Goal: Transaction & Acquisition: Purchase product/service

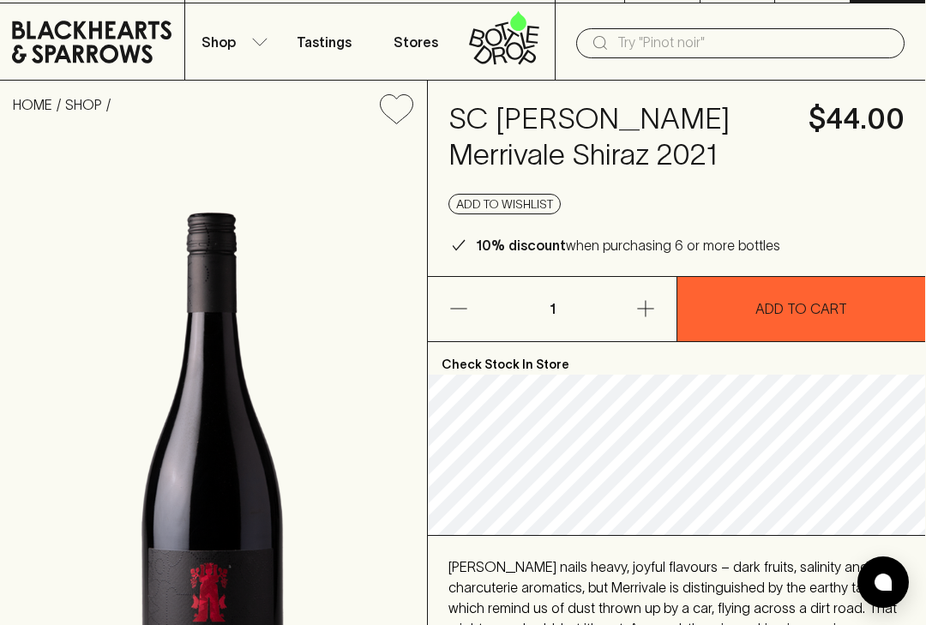
scroll to position [0, 1]
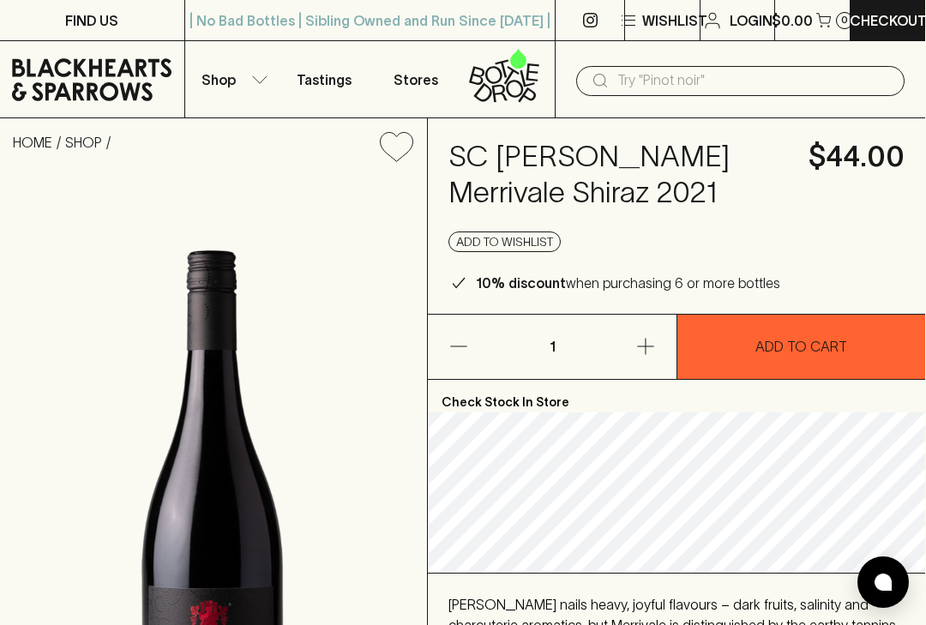
click at [658, 346] on button "button" at bounding box center [625, 347] width 104 height 64
click at [663, 350] on button "button" at bounding box center [625, 347] width 104 height 64
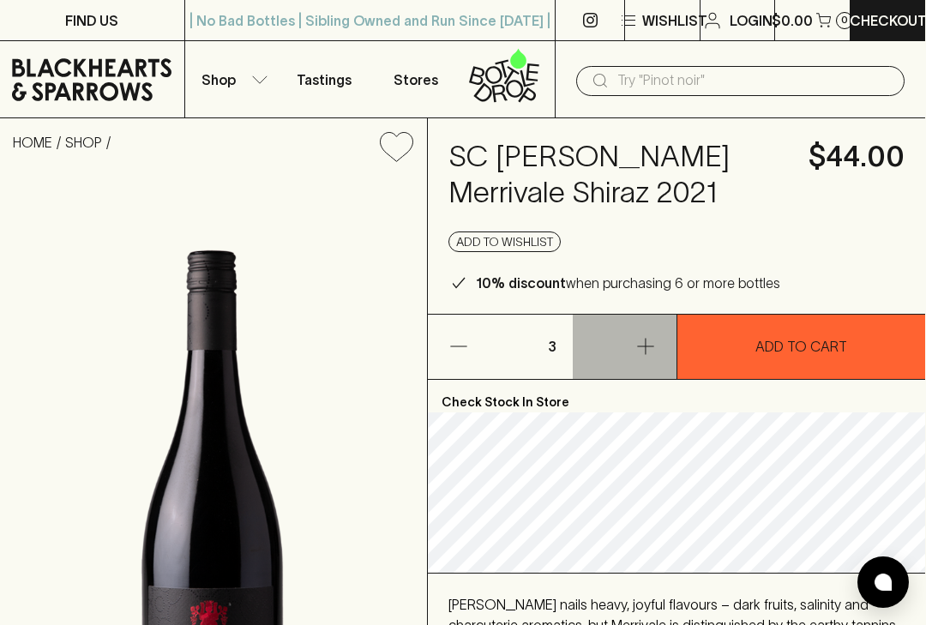
click at [654, 346] on icon "button" at bounding box center [645, 346] width 21 height 21
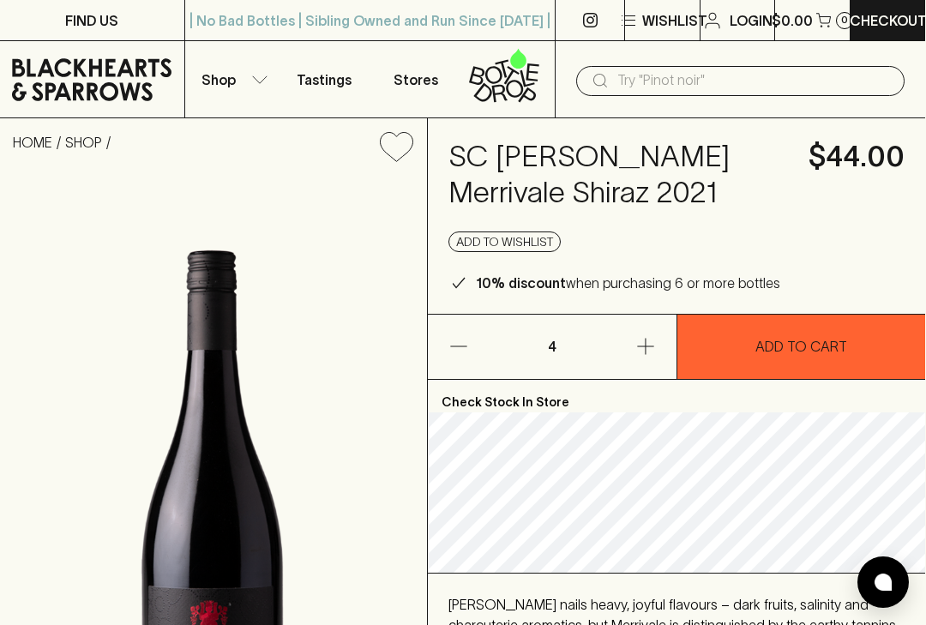
click at [660, 343] on button "button" at bounding box center [625, 347] width 104 height 64
click at [658, 348] on button "button" at bounding box center [625, 347] width 104 height 64
click at [662, 349] on button "button" at bounding box center [625, 347] width 104 height 64
click at [653, 352] on icon "button" at bounding box center [645, 346] width 21 height 21
click at [661, 341] on button "button" at bounding box center [625, 347] width 104 height 64
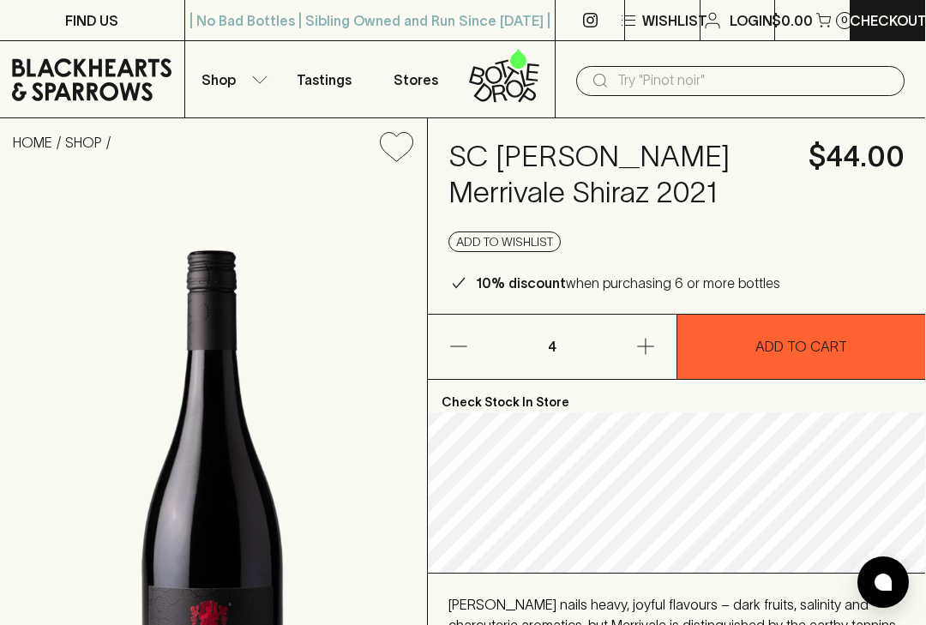
click at [652, 350] on icon "button" at bounding box center [645, 346] width 21 height 21
click at [646, 350] on icon "button" at bounding box center [645, 346] width 21 height 21
click at [646, 349] on icon "button" at bounding box center [645, 347] width 16 height 16
click at [668, 334] on button "button" at bounding box center [625, 347] width 104 height 64
click at [667, 334] on button "button" at bounding box center [625, 347] width 104 height 64
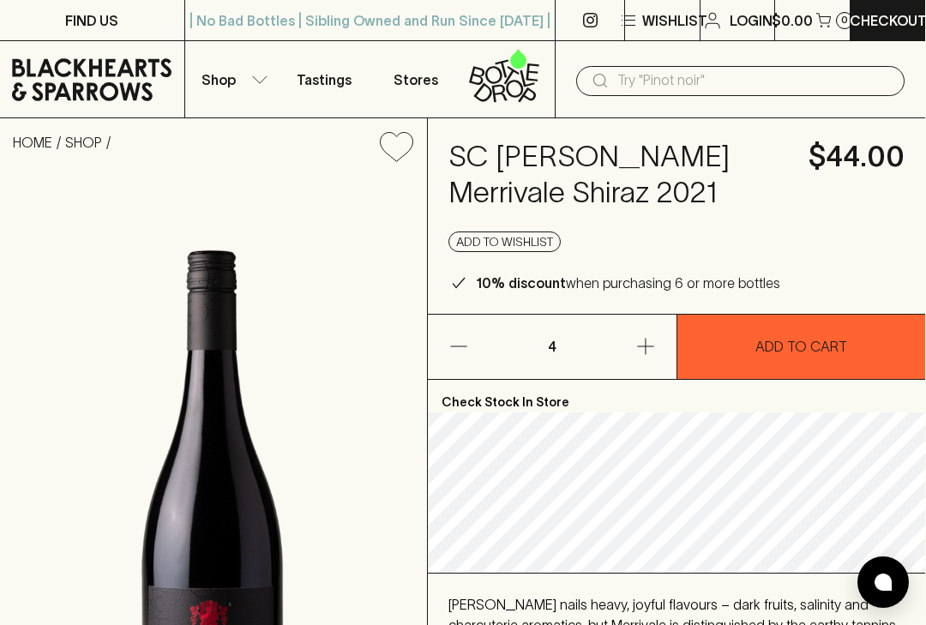
click at [647, 347] on icon "button" at bounding box center [645, 346] width 21 height 21
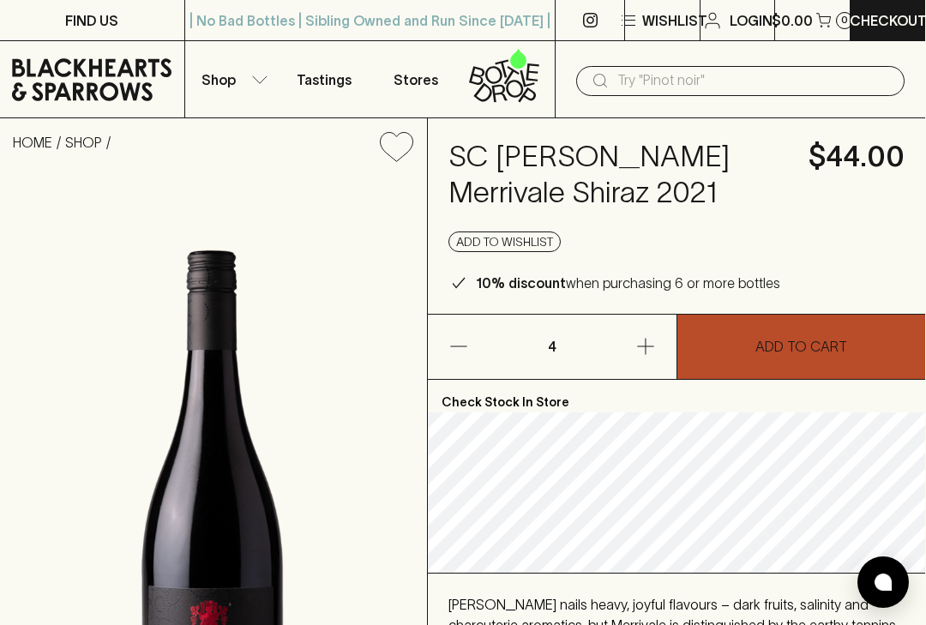
click at [814, 354] on p "ADD TO CART" at bounding box center [801, 346] width 92 height 21
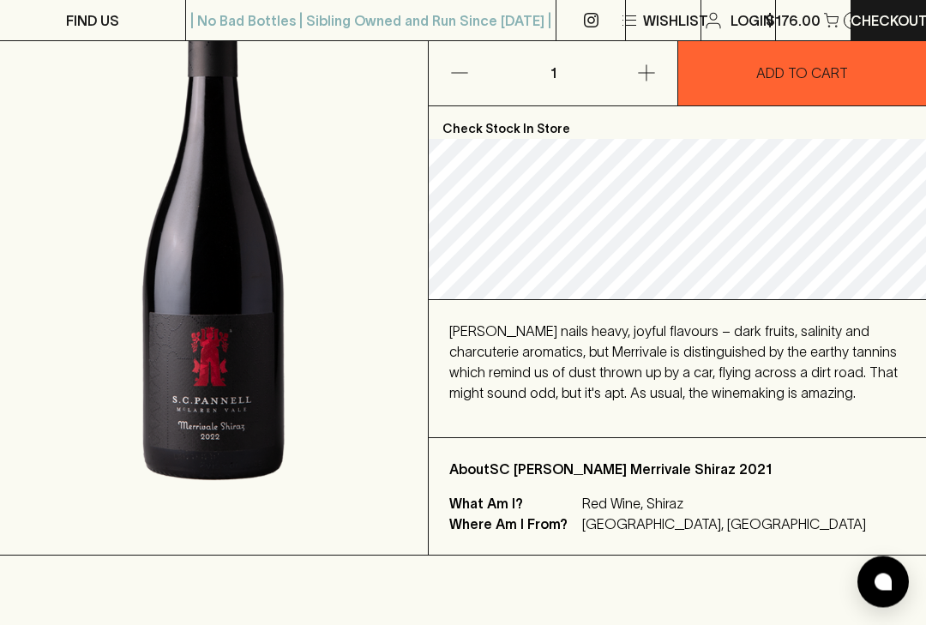
scroll to position [274, 0]
click at [865, 437] on div "About SC [PERSON_NAME] Merrivale Shiraz 2021 What Am I? Red Wine, [GEOGRAPHIC_D…" at bounding box center [677, 495] width 497 height 117
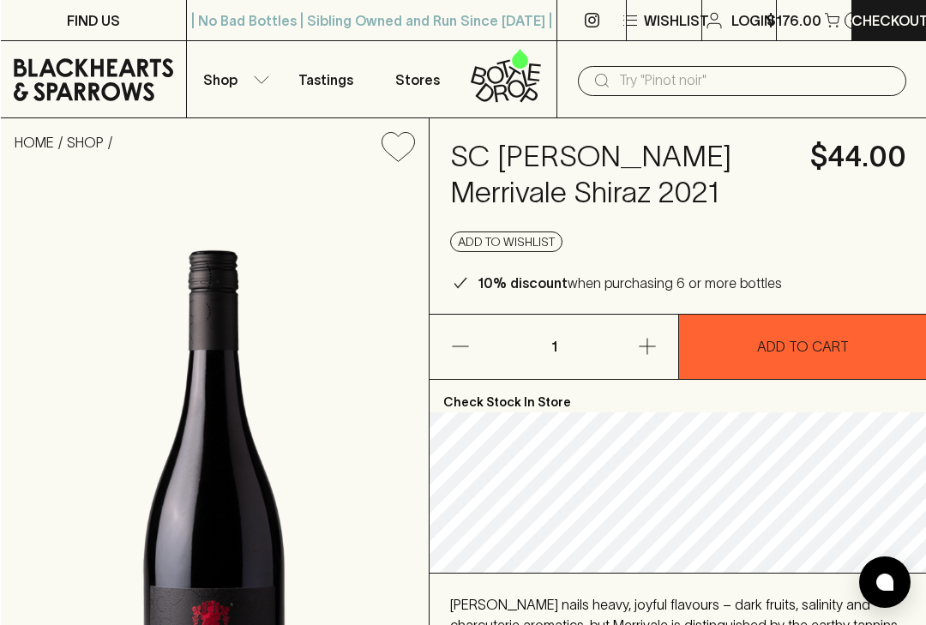
scroll to position [0, 0]
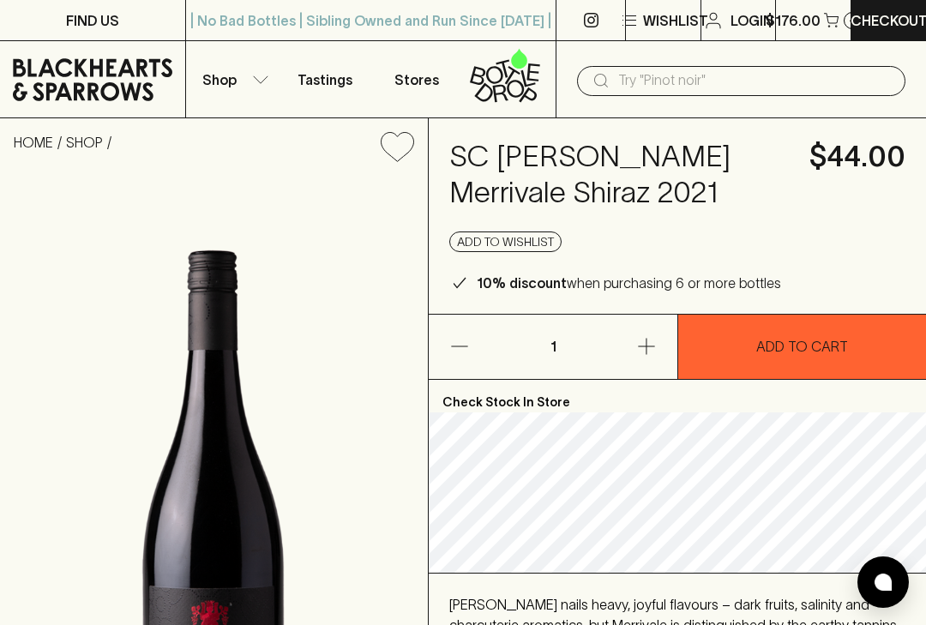
click at [267, 77] on icon "button" at bounding box center [260, 79] width 17 height 9
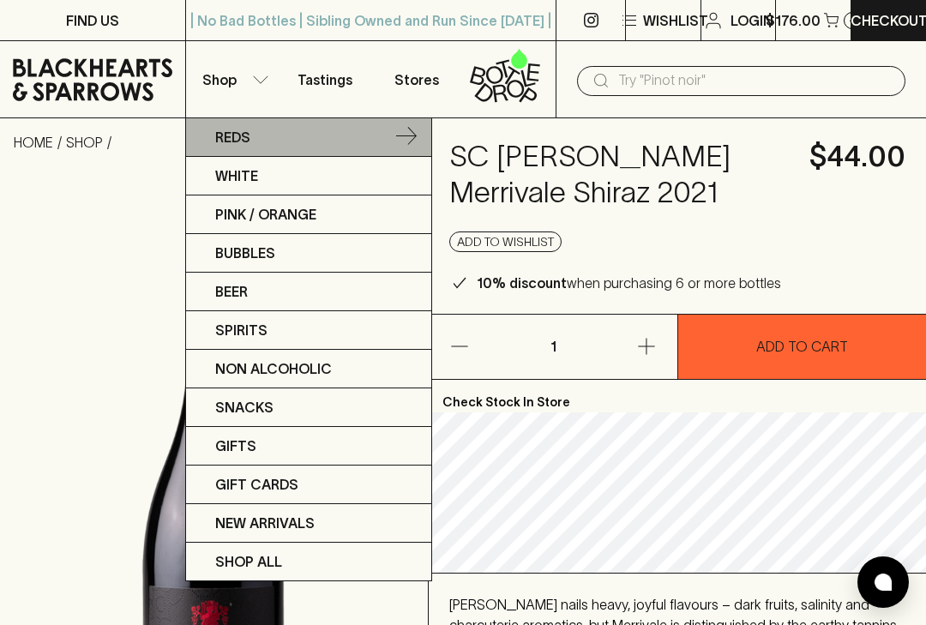
click at [339, 141] on link "Reds" at bounding box center [308, 137] width 245 height 39
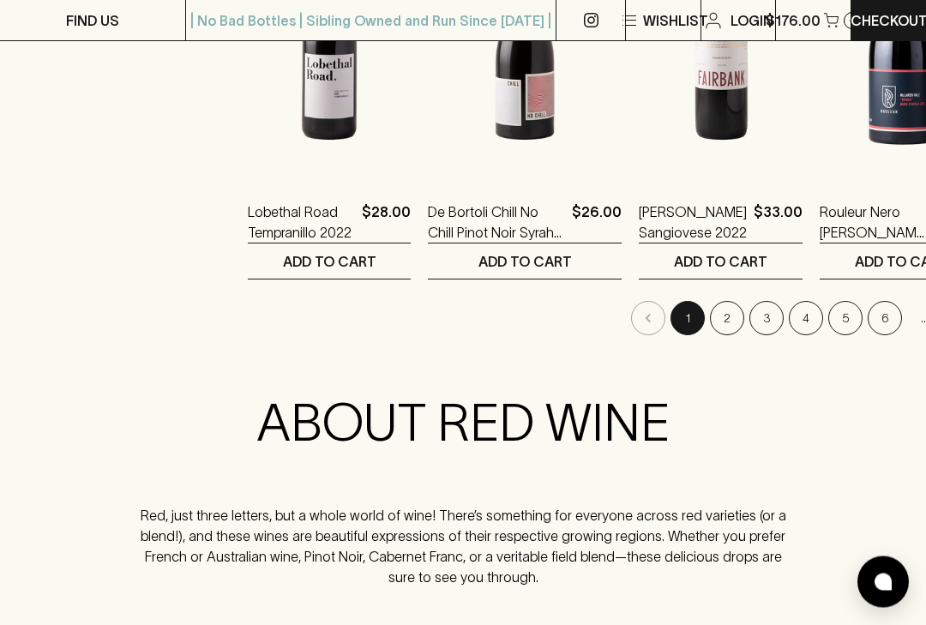
scroll to position [2317, 0]
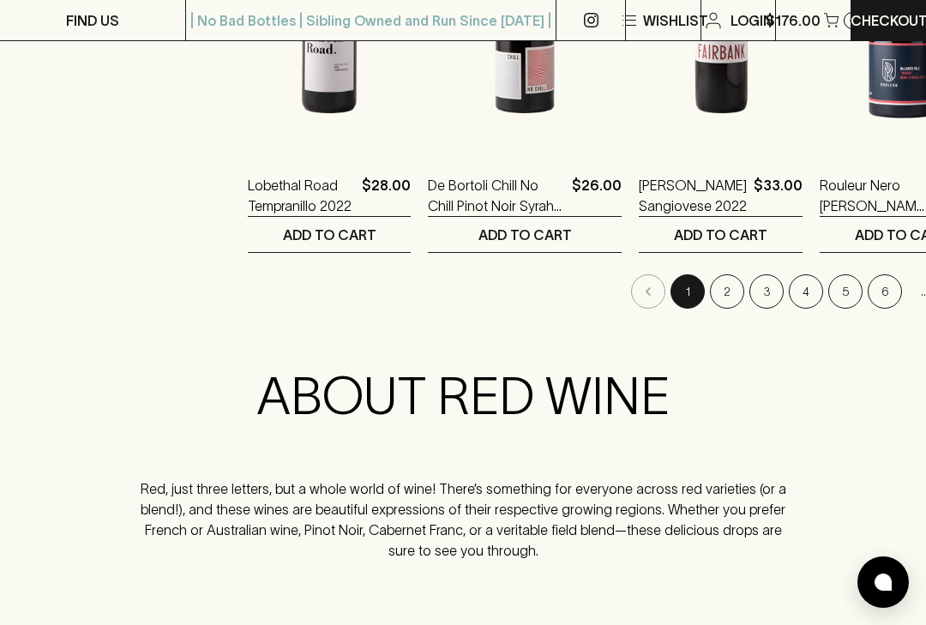
click at [710, 294] on button "2" at bounding box center [727, 291] width 34 height 34
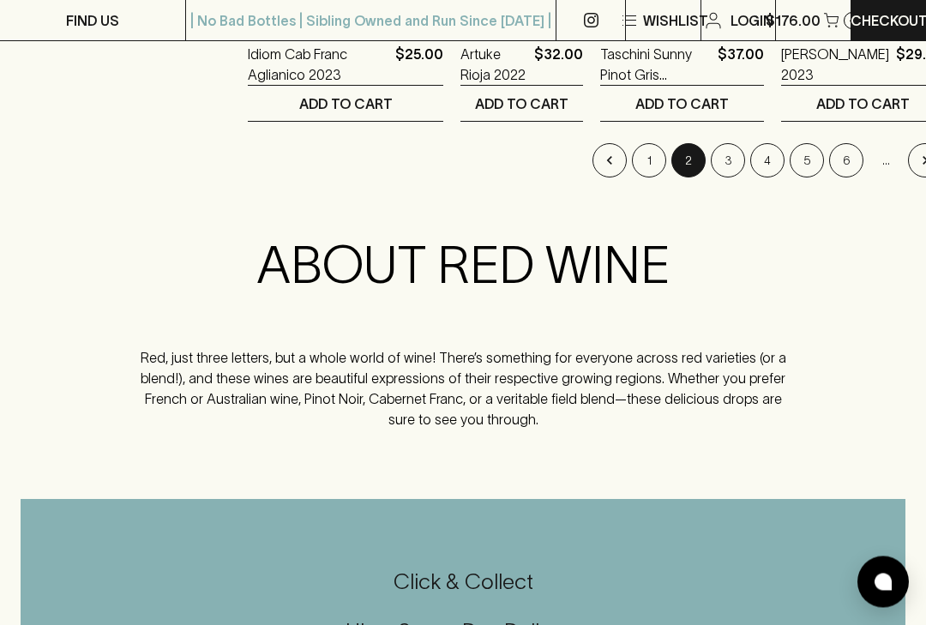
scroll to position [2449, 0]
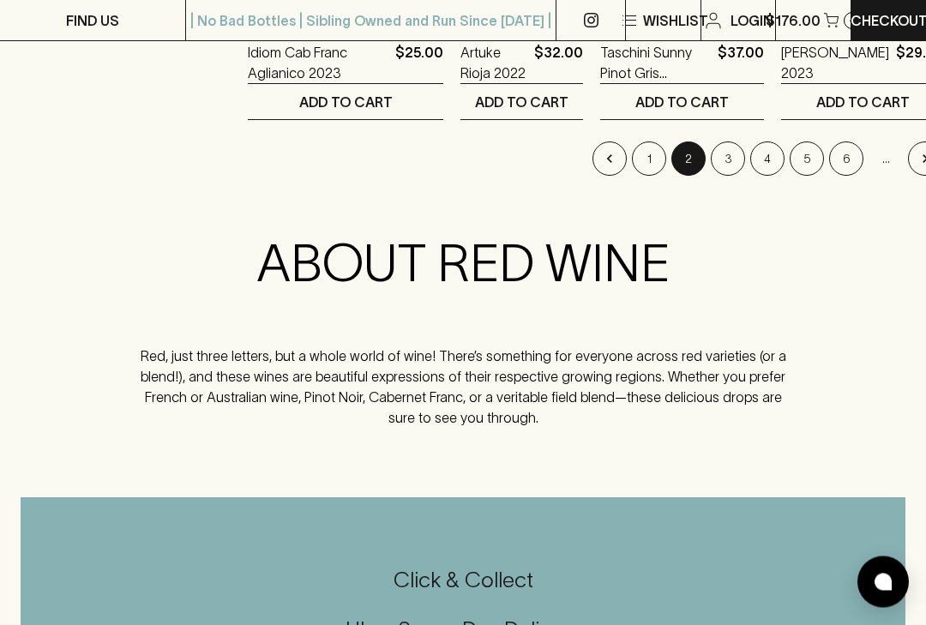
click at [711, 162] on button "3" at bounding box center [728, 159] width 34 height 34
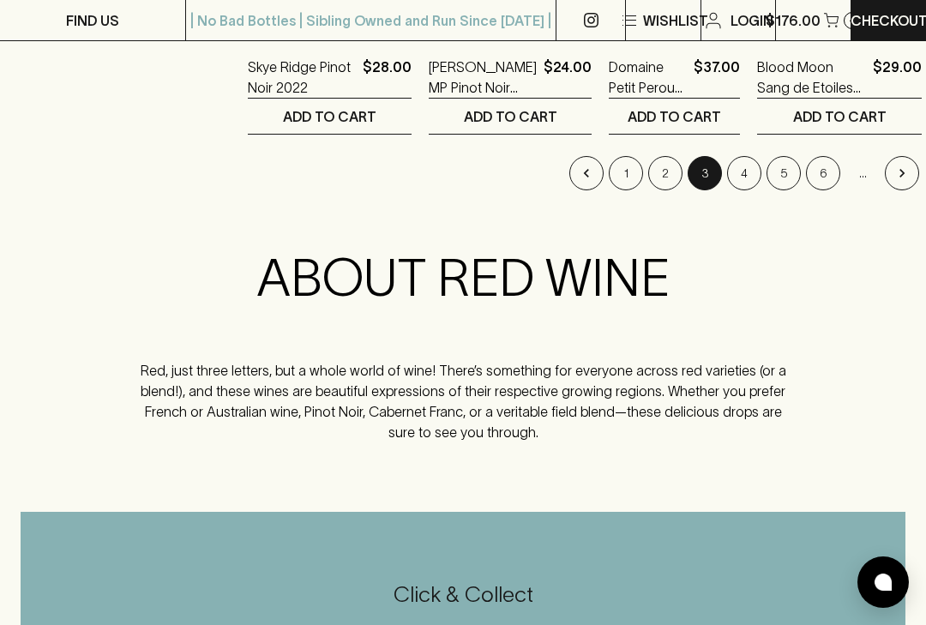
scroll to position [2533, 0]
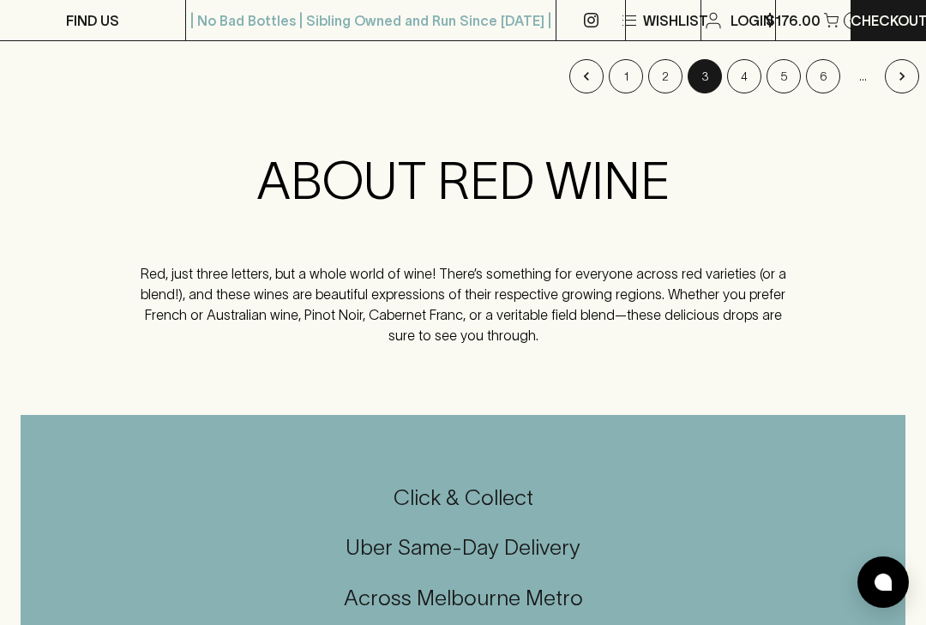
click at [732, 71] on button "4" at bounding box center [744, 76] width 34 height 34
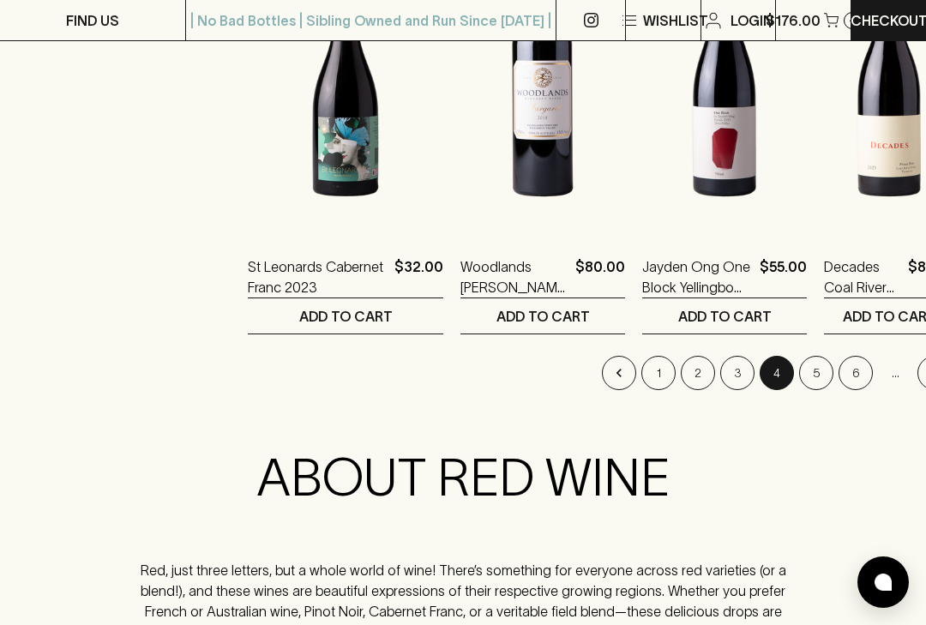
scroll to position [2311, 0]
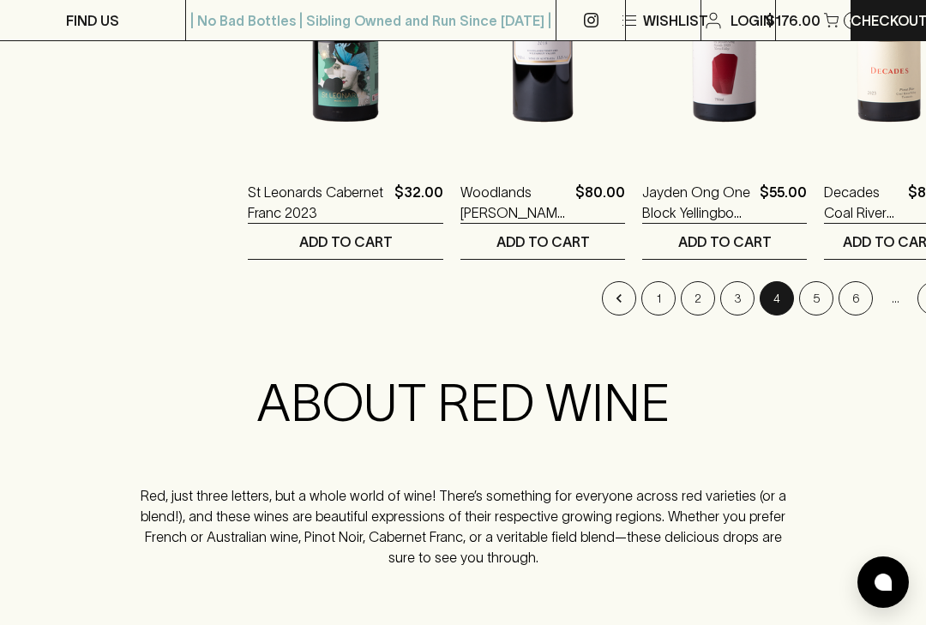
click at [799, 301] on button "5" at bounding box center [816, 298] width 34 height 34
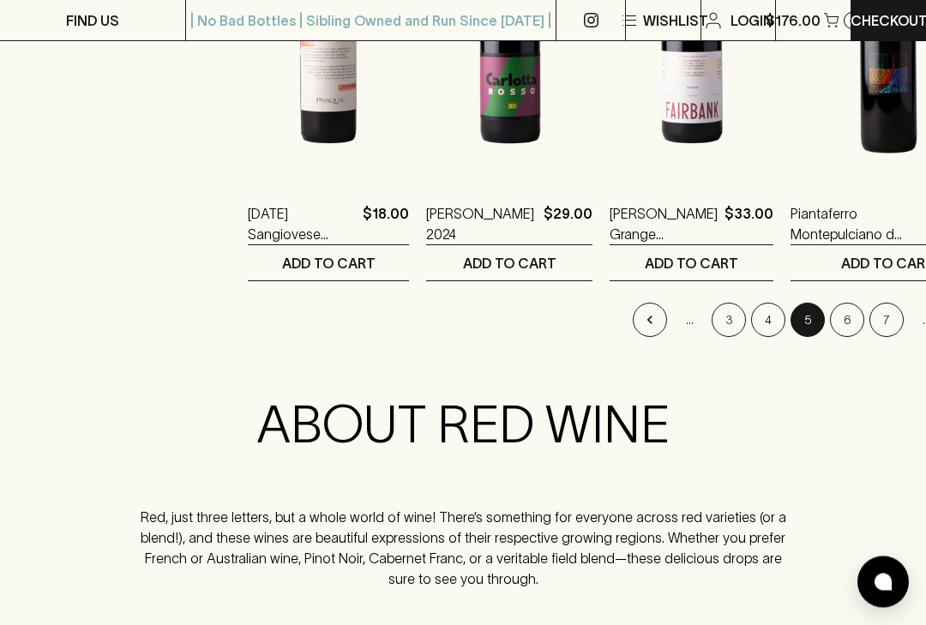
scroll to position [2297, 0]
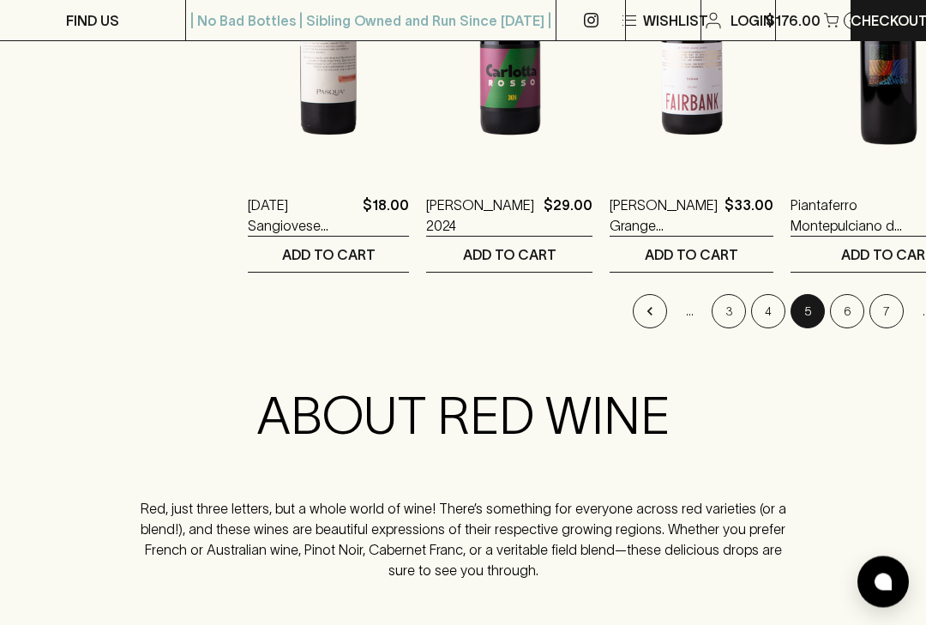
click at [830, 322] on button "6" at bounding box center [847, 312] width 34 height 34
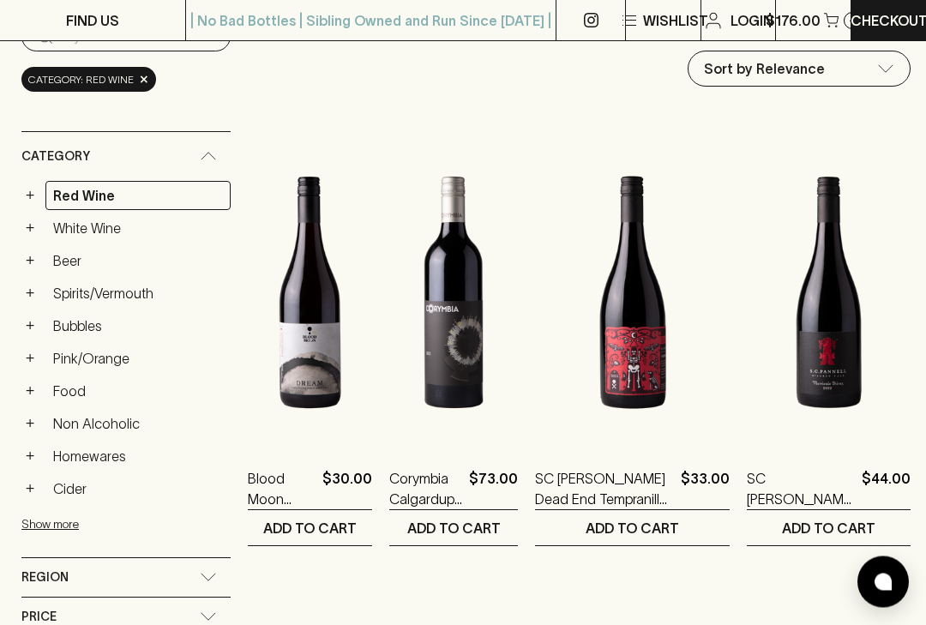
scroll to position [203, 0]
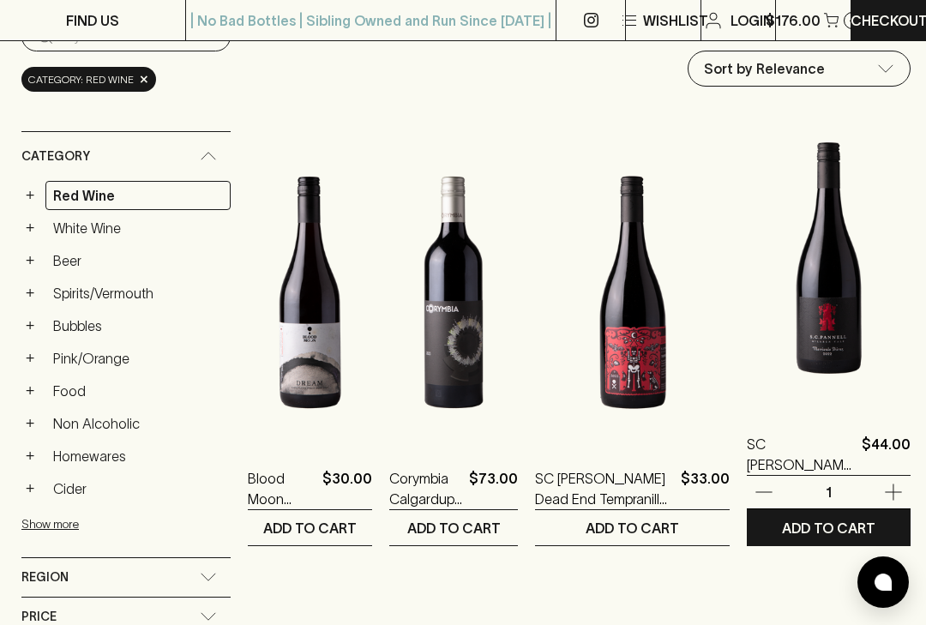
click at [891, 486] on icon "button" at bounding box center [893, 492] width 21 height 21
click at [899, 487] on button "button" at bounding box center [881, 492] width 62 height 19
click at [901, 484] on button "button" at bounding box center [881, 492] width 62 height 19
click at [903, 485] on button "button" at bounding box center [881, 492] width 62 height 19
click at [903, 491] on button "button" at bounding box center [881, 492] width 62 height 19
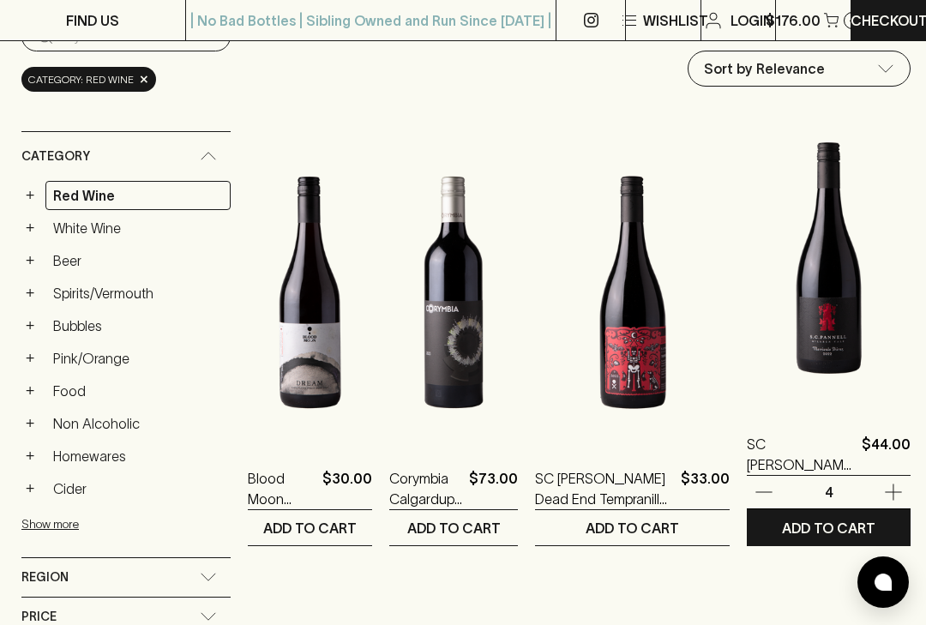
click at [901, 488] on button "button" at bounding box center [881, 492] width 62 height 19
click at [892, 496] on icon "button" at bounding box center [893, 492] width 21 height 21
click at [899, 500] on button "button" at bounding box center [881, 492] width 62 height 19
click at [898, 499] on button "button" at bounding box center [881, 492] width 62 height 19
click at [896, 495] on icon "button" at bounding box center [893, 492] width 21 height 21
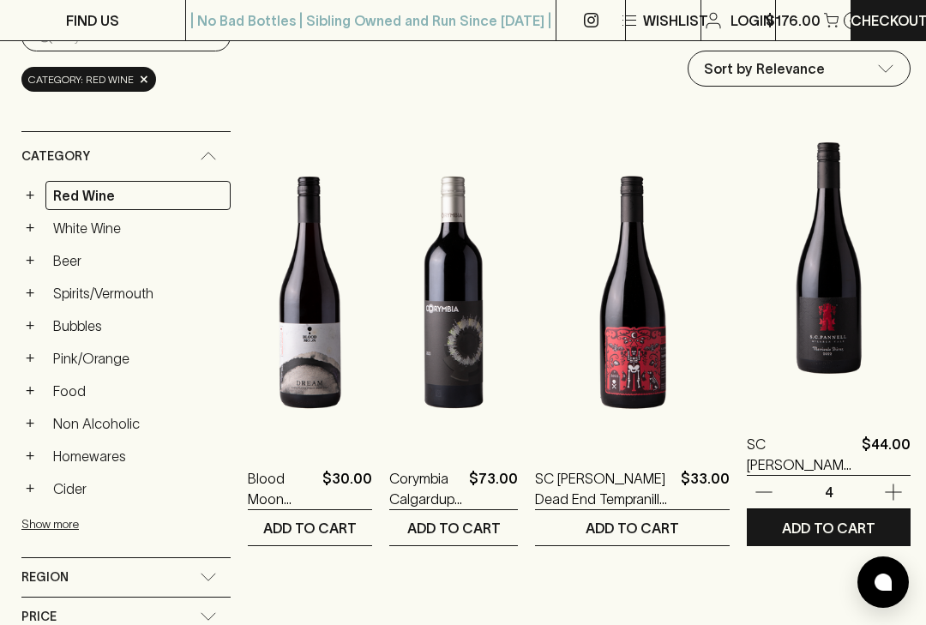
click at [895, 495] on icon "button" at bounding box center [893, 492] width 21 height 21
click at [894, 497] on icon "button" at bounding box center [893, 492] width 21 height 21
click at [893, 497] on icon "button" at bounding box center [893, 492] width 21 height 21
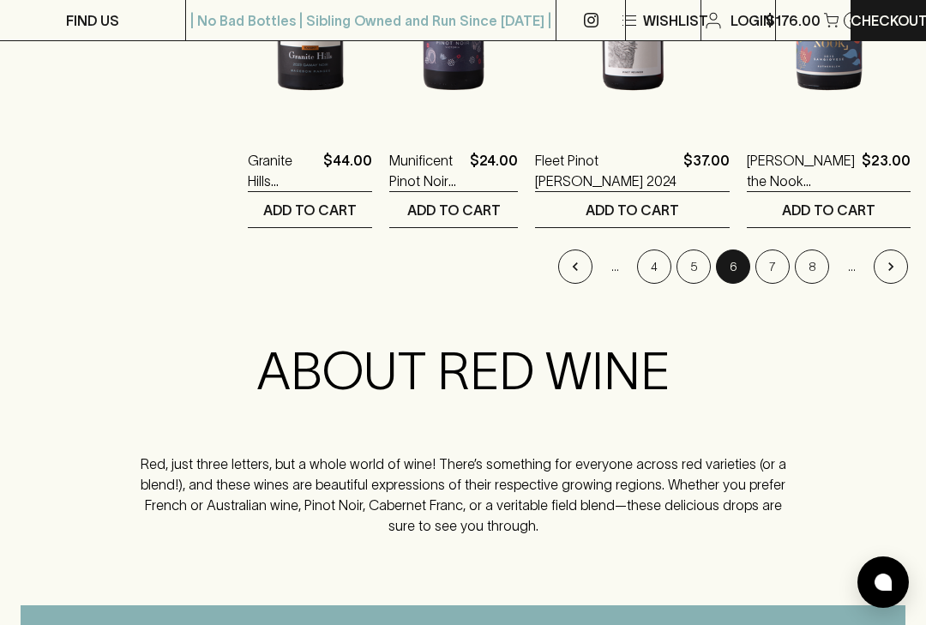
scroll to position [2315, 0]
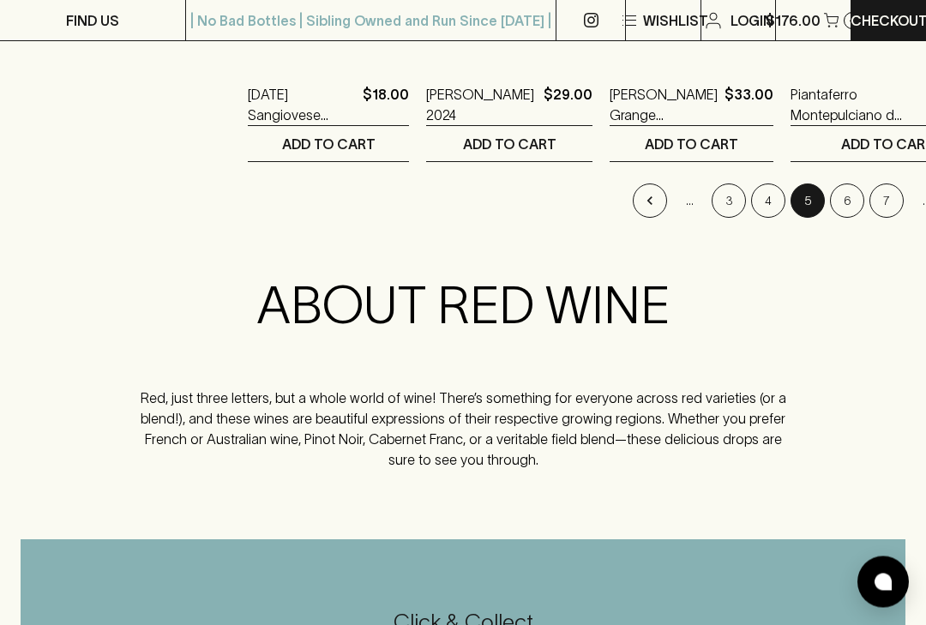
scroll to position [2426, 0]
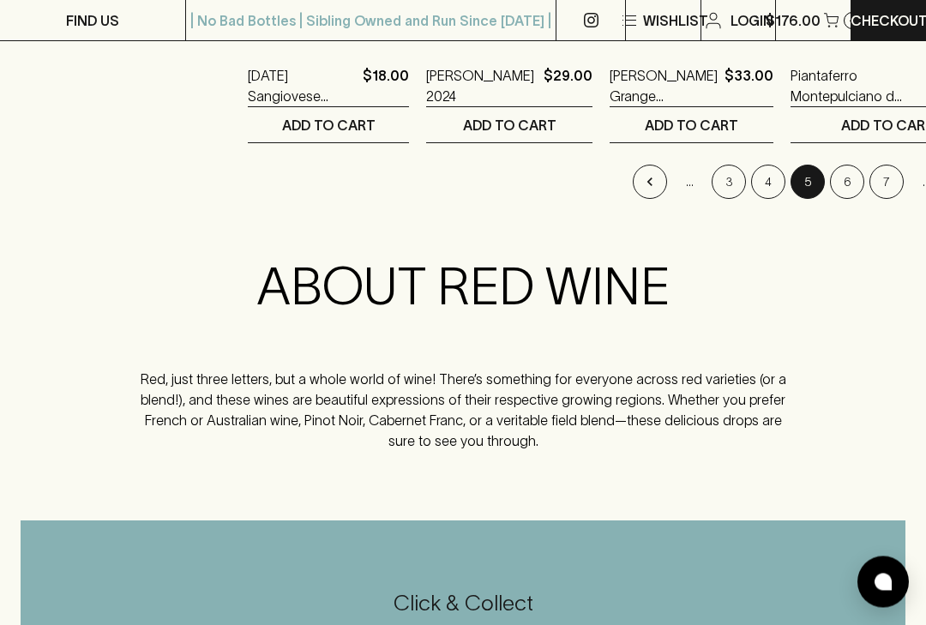
click at [830, 177] on button "6" at bounding box center [847, 182] width 34 height 34
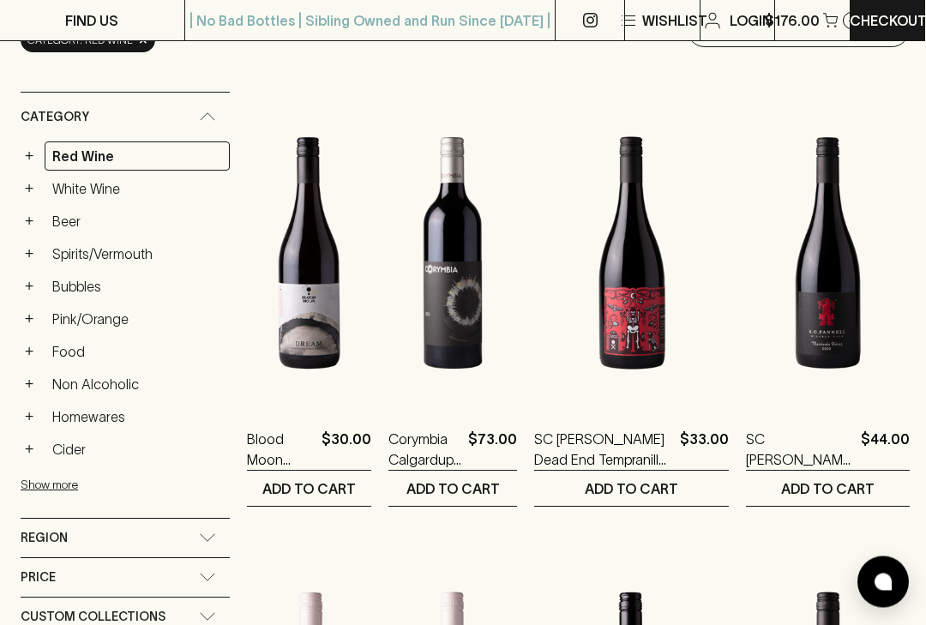
scroll to position [0, 1]
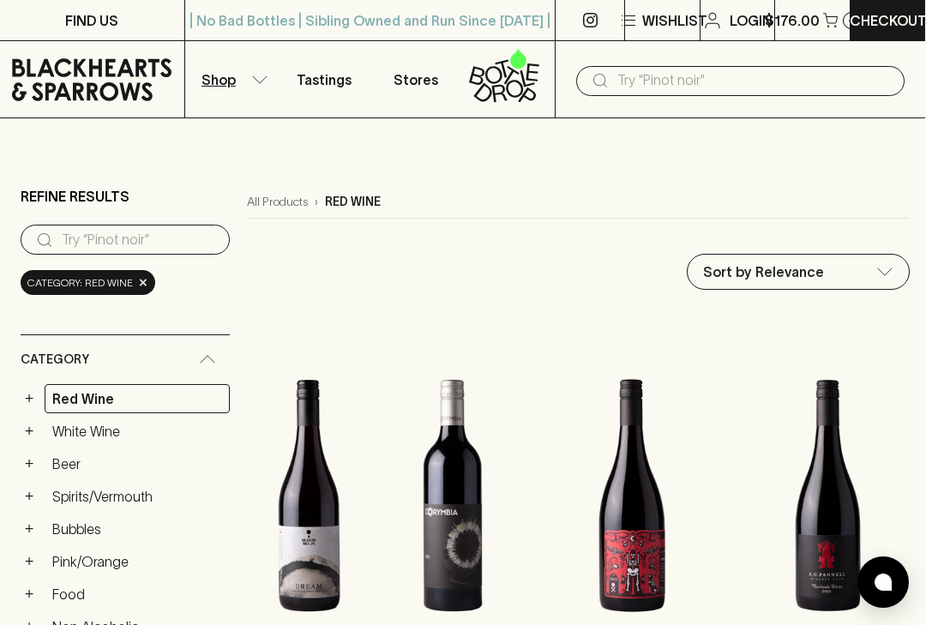
click at [428, 83] on p "Stores" at bounding box center [416, 79] width 45 height 21
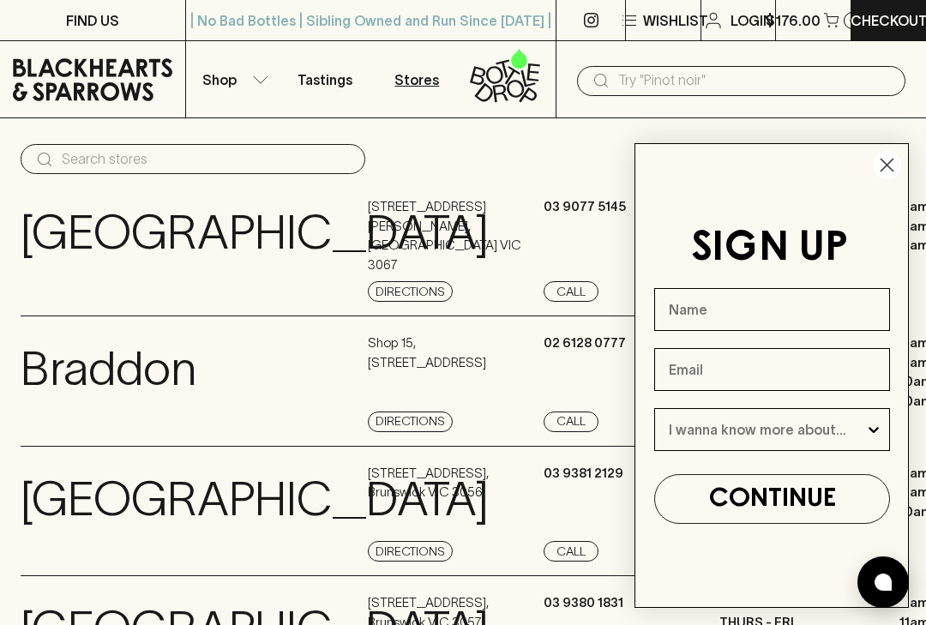
click at [893, 160] on icon "Close dialog" at bounding box center [887, 165] width 12 height 12
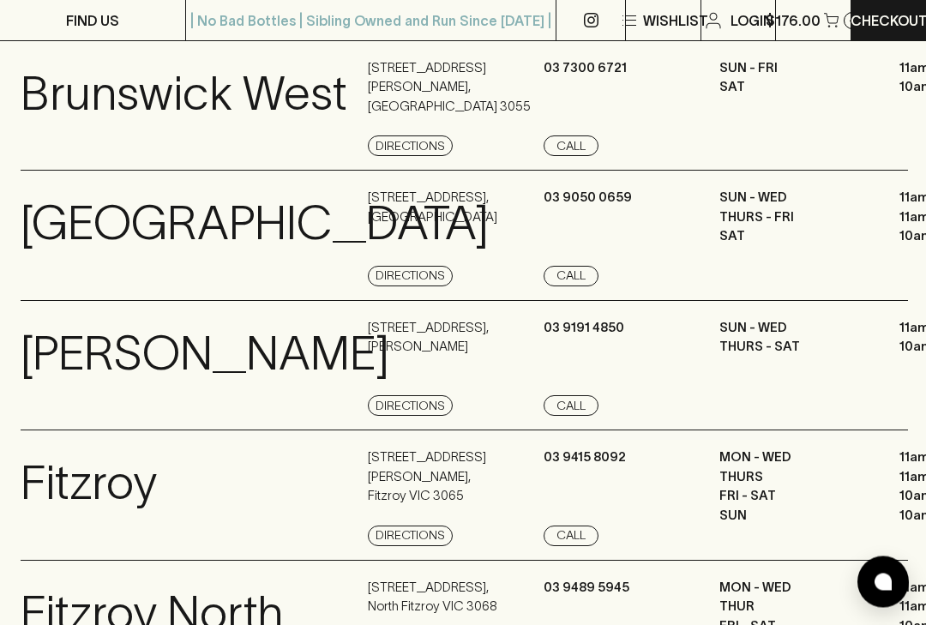
scroll to position [628, 0]
